Goal: Navigation & Orientation: Find specific page/section

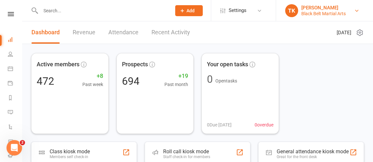
click at [353, 7] on link "TK Trevor Kan Black Belt Martial Arts" at bounding box center [323, 10] width 77 height 13
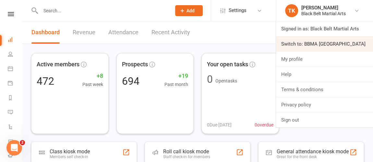
click at [310, 50] on link "Switch to: BBMA Erina Heights" at bounding box center [324, 44] width 97 height 15
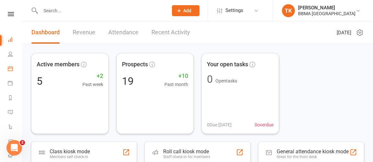
click at [10, 74] on link "Calendar" at bounding box center [15, 69] width 15 height 15
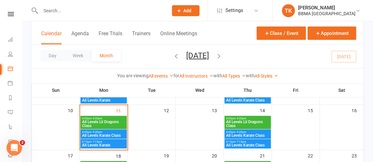
scroll to position [125, 0]
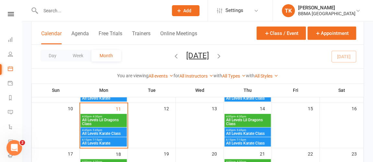
click at [110, 121] on span "All Levels Lil Dragons Class" at bounding box center [104, 122] width 44 height 8
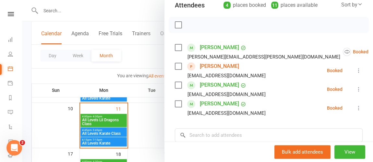
scroll to position [79, 0]
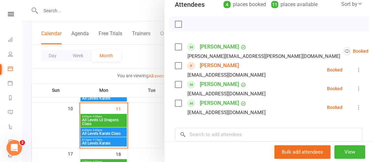
click at [224, 64] on link "[PERSON_NAME]" at bounding box center [219, 66] width 39 height 10
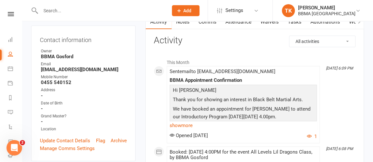
scroll to position [63, 0]
click at [187, 126] on link "show more" at bounding box center [242, 125] width 147 height 9
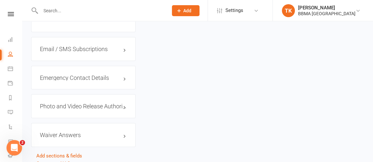
scroll to position [655, 0]
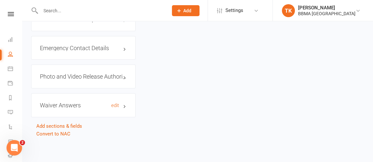
click at [121, 102] on h3 "Waiver Answers edit" at bounding box center [83, 105] width 87 height 6
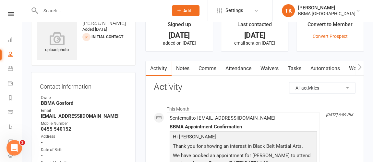
scroll to position [0, 0]
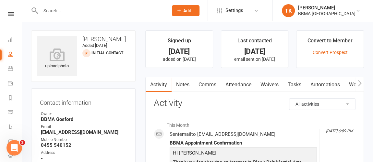
click at [207, 85] on link "Comms" at bounding box center [207, 84] width 27 height 15
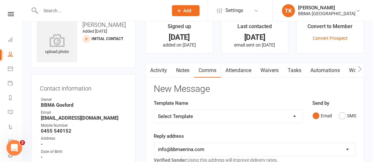
scroll to position [15, 0]
click at [275, 64] on link "Waivers" at bounding box center [269, 70] width 27 height 15
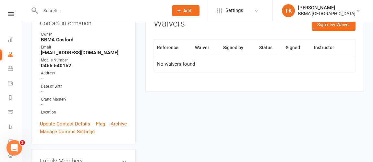
scroll to position [7, 0]
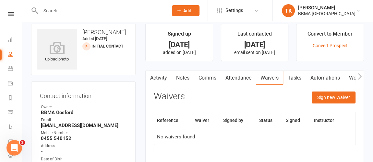
click at [184, 78] on link "Notes" at bounding box center [182, 78] width 22 height 15
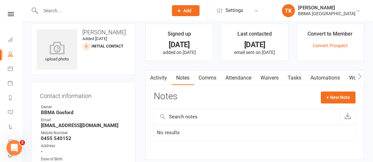
click at [208, 81] on link "Comms" at bounding box center [207, 78] width 27 height 15
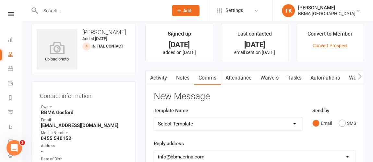
click at [159, 81] on link "Activity" at bounding box center [158, 78] width 26 height 15
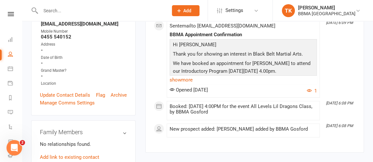
scroll to position [123, 0]
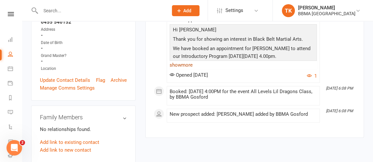
click at [183, 66] on link "show more" at bounding box center [242, 65] width 147 height 9
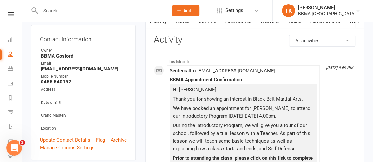
scroll to position [0, 0]
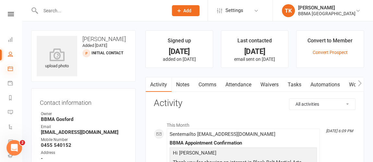
click at [9, 67] on icon at bounding box center [10, 68] width 5 height 5
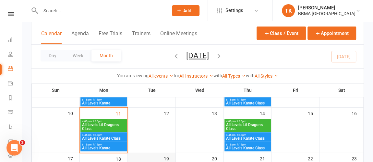
scroll to position [119, 0]
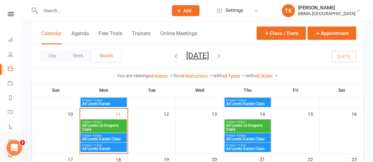
click at [120, 136] on span "4:45pm - 5:45pm" at bounding box center [104, 135] width 44 height 3
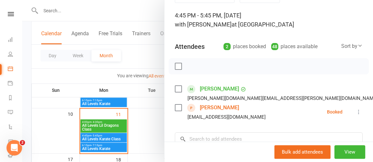
scroll to position [37, 0]
click at [208, 109] on link "[PERSON_NAME]" at bounding box center [219, 107] width 39 height 10
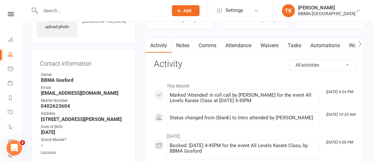
scroll to position [39, 0]
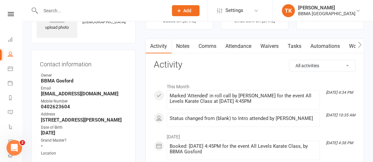
click at [190, 43] on link "Notes" at bounding box center [182, 46] width 22 height 15
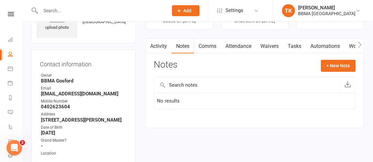
click at [159, 50] on link "Activity" at bounding box center [158, 46] width 26 height 15
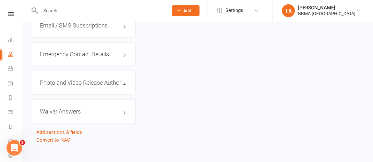
scroll to position [655, 0]
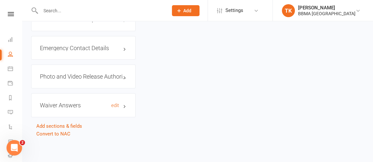
click at [84, 107] on h3 "Waiver Answers edit" at bounding box center [83, 105] width 87 height 6
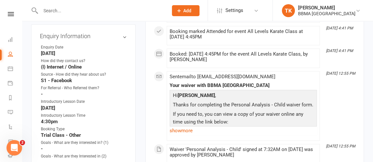
scroll to position [266, 0]
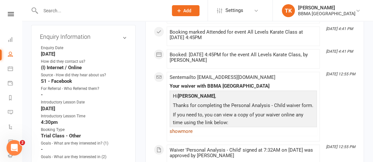
click at [179, 130] on link "show more" at bounding box center [242, 131] width 147 height 9
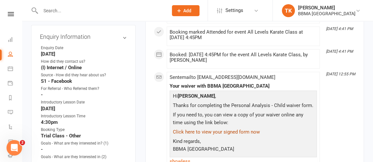
click at [182, 130] on link "Click here to view your signed form now" at bounding box center [216, 132] width 87 height 6
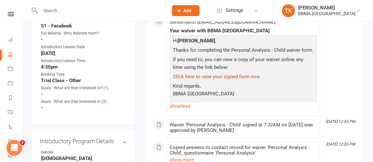
scroll to position [322, 0]
click at [204, 75] on link "Click here to view your signed form now" at bounding box center [216, 77] width 87 height 6
click at [213, 75] on link "Click here to view your signed form now" at bounding box center [216, 77] width 87 height 6
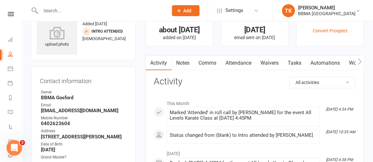
scroll to position [21, 0]
click at [268, 60] on link "Waivers" at bounding box center [269, 63] width 27 height 15
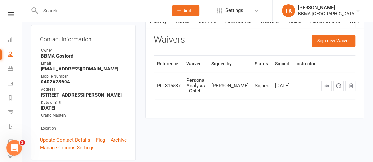
scroll to position [64, 0]
click at [321, 91] on link at bounding box center [326, 85] width 10 height 10
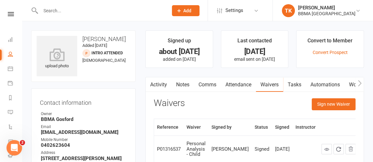
click at [180, 88] on link "Notes" at bounding box center [182, 84] width 22 height 15
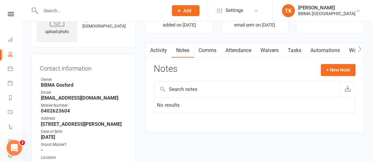
scroll to position [35, 0]
click at [160, 56] on link "Activity" at bounding box center [158, 50] width 26 height 15
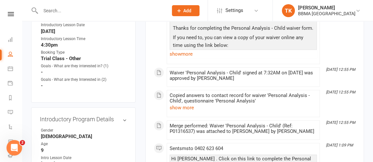
scroll to position [344, 0]
click at [188, 105] on button "show more" at bounding box center [181, 108] width 24 height 8
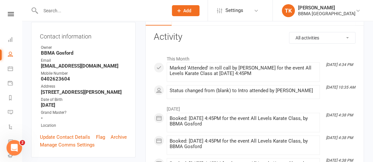
scroll to position [0, 0]
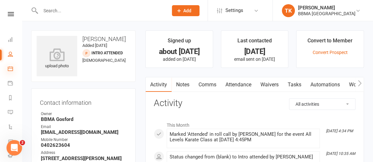
click at [8, 69] on icon at bounding box center [10, 68] width 5 height 5
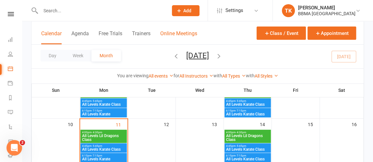
scroll to position [122, 0]
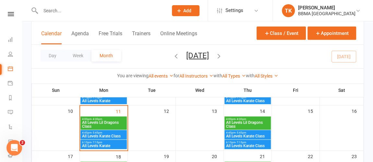
click at [110, 144] on span "All Levels Karate" at bounding box center [104, 146] width 44 height 4
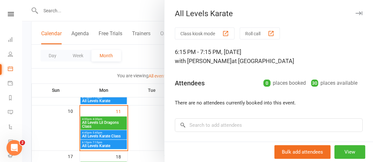
click at [108, 137] on div at bounding box center [197, 81] width 351 height 162
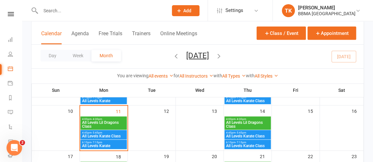
click at [108, 137] on span "All Levels Karate Class" at bounding box center [104, 136] width 44 height 4
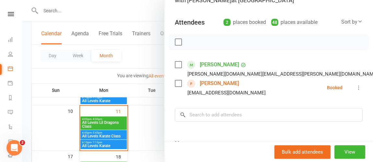
scroll to position [61, 0]
click at [216, 66] on link "[PERSON_NAME]" at bounding box center [219, 64] width 39 height 10
